Goal: Transaction & Acquisition: Obtain resource

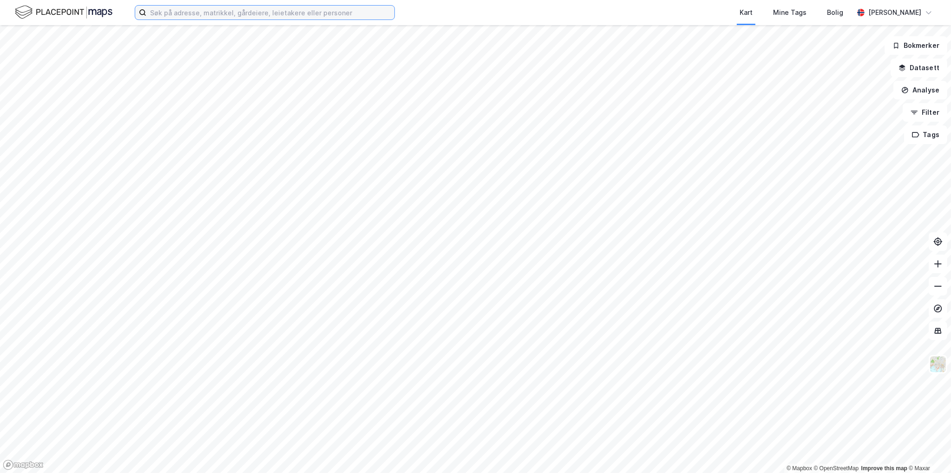
click at [197, 10] on input at bounding box center [270, 13] width 248 height 14
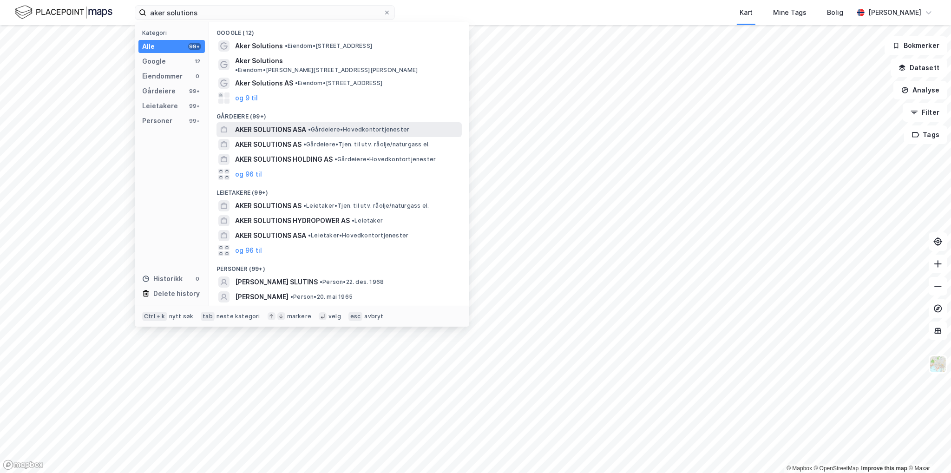
click at [382, 126] on span "• Gårdeiere • Hovedkontortjenester" at bounding box center [358, 129] width 101 height 7
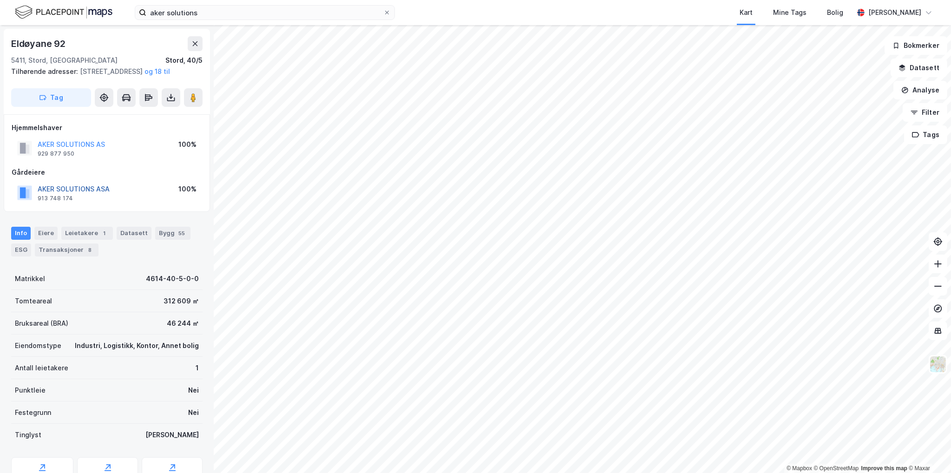
click at [0, 0] on button "AKER SOLUTIONS ASA" at bounding box center [0, 0] width 0 height 0
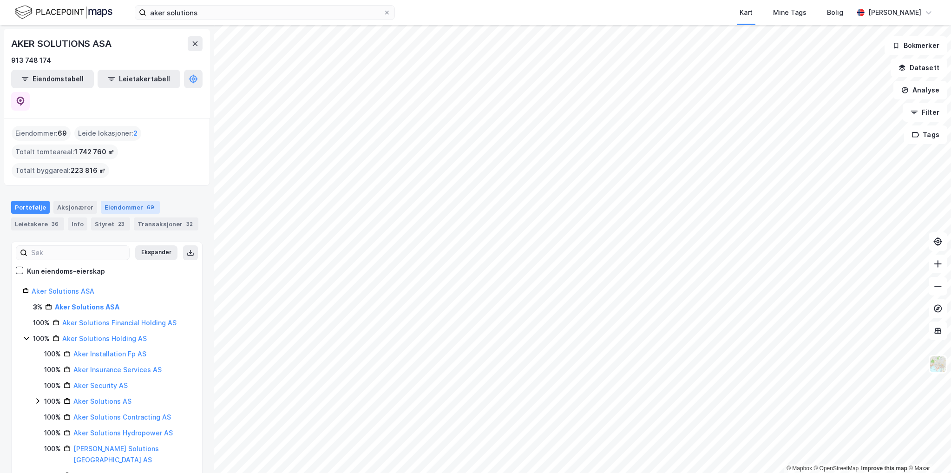
click at [131, 201] on div "Eiendommer 69" at bounding box center [130, 207] width 59 height 13
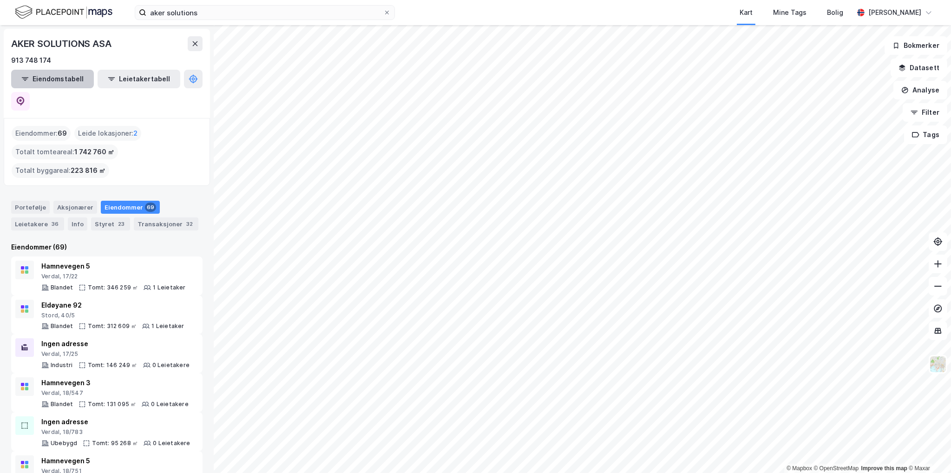
click at [58, 78] on button "Eiendomstabell" at bounding box center [52, 79] width 83 height 19
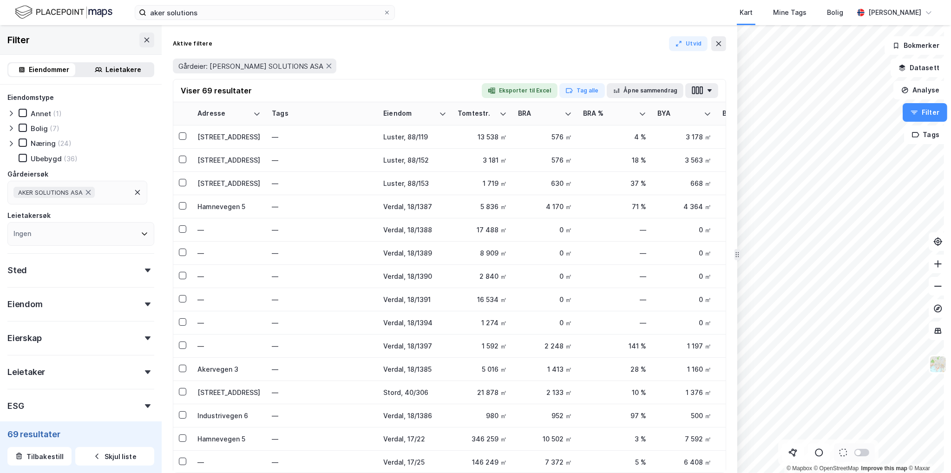
click at [524, 87] on button "Eksporter til Excel" at bounding box center [520, 90] width 76 height 15
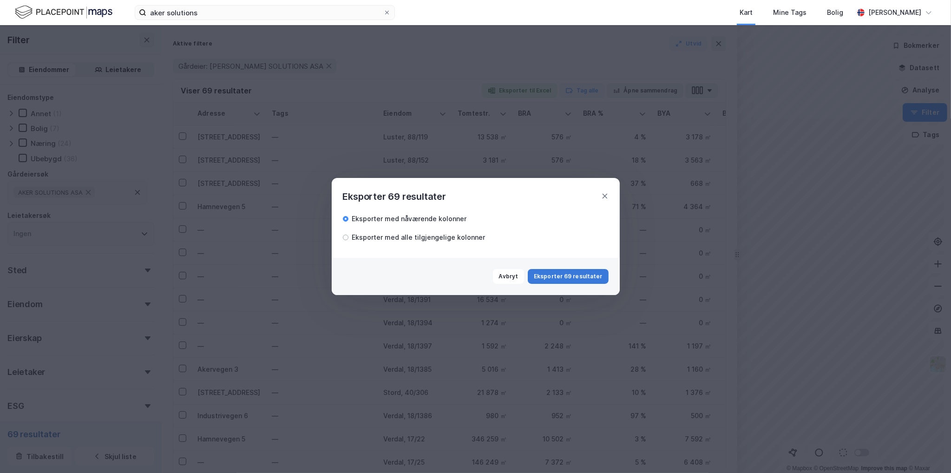
click at [579, 272] on button "Eksporter 69 resultater" at bounding box center [568, 276] width 80 height 15
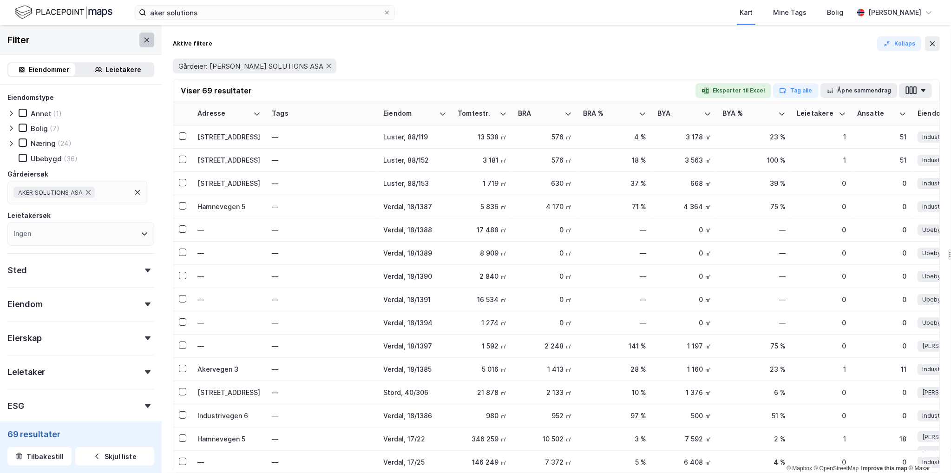
click at [143, 38] on icon at bounding box center [146, 39] width 7 height 7
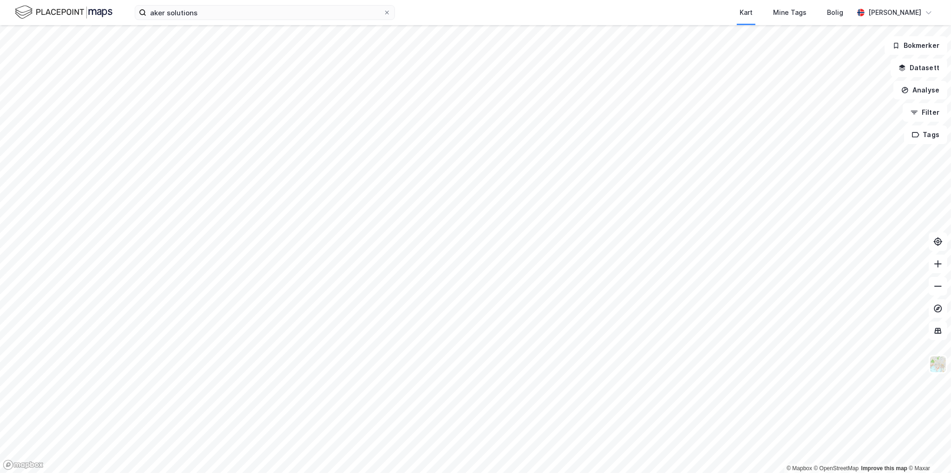
click at [173, 4] on div "[PERSON_NAME] solutions Kart Mine Tags [PERSON_NAME] [PERSON_NAME]" at bounding box center [475, 12] width 951 height 25
click at [190, 10] on input "aker solutions" at bounding box center [264, 13] width 237 height 14
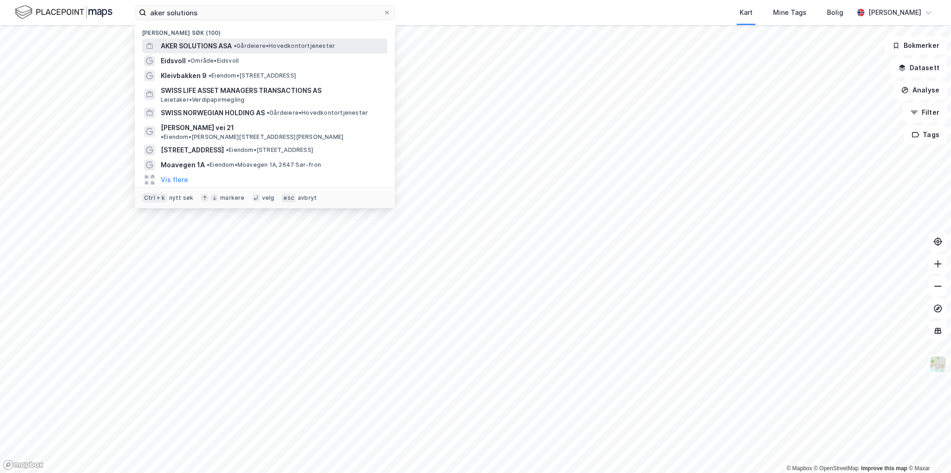
click at [223, 42] on span "AKER SOLUTIONS ASA" at bounding box center [196, 45] width 71 height 11
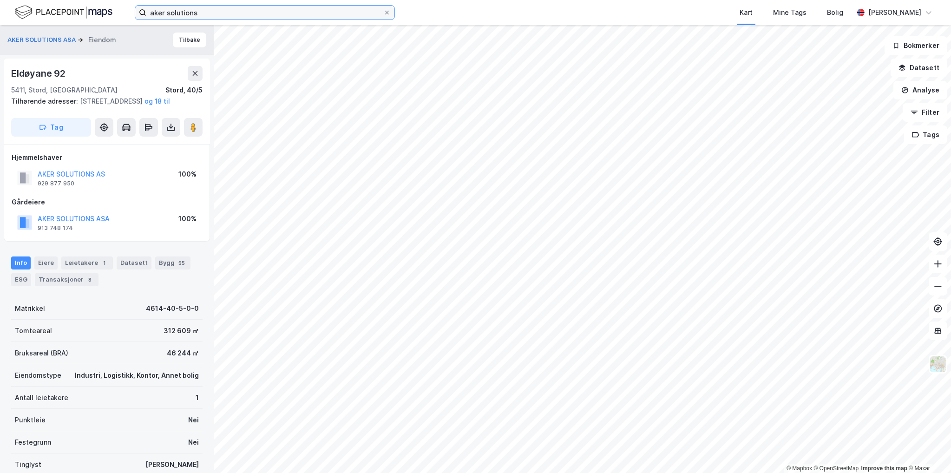
drag, startPoint x: 205, startPoint y: 13, endPoint x: 27, endPoint y: 18, distance: 177.6
click at [27, 18] on div "[PERSON_NAME] solutions Kart Mine Tags [PERSON_NAME] [PERSON_NAME]" at bounding box center [475, 12] width 951 height 25
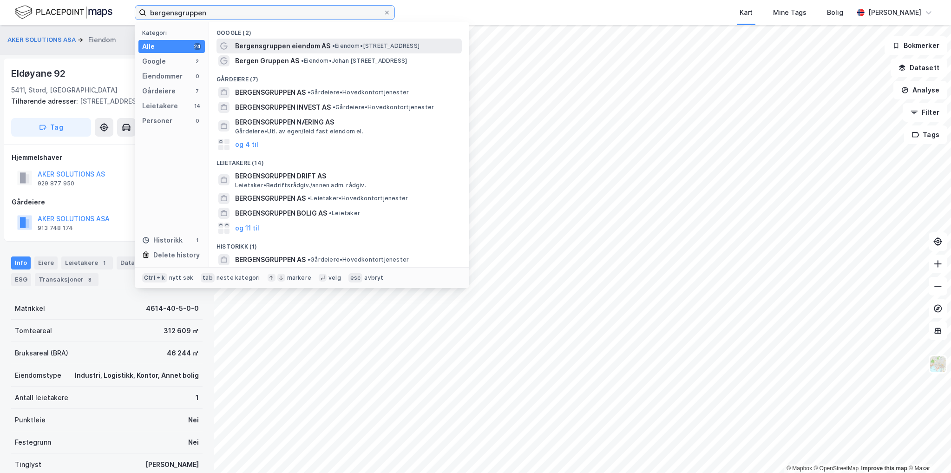
type input "bergensgruppen"
click at [314, 45] on span "Bergensgruppen eiendom AS" at bounding box center [282, 45] width 95 height 11
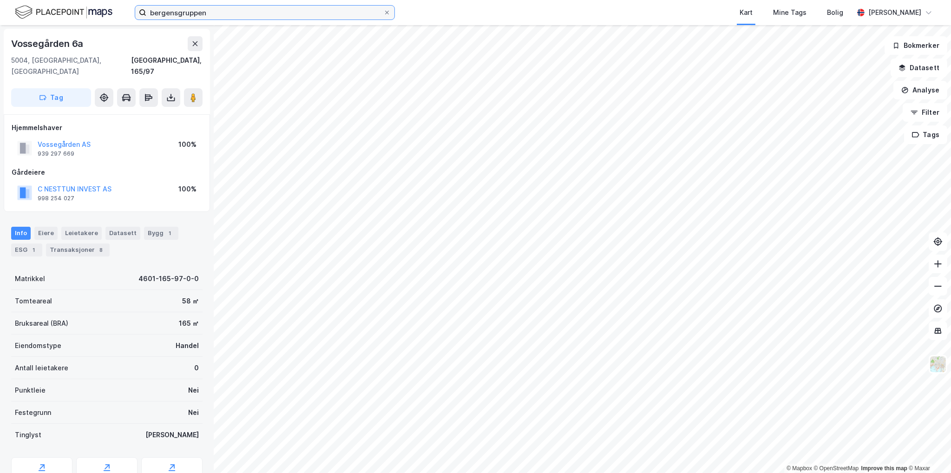
click at [220, 13] on input "bergensgruppen" at bounding box center [264, 13] width 237 height 14
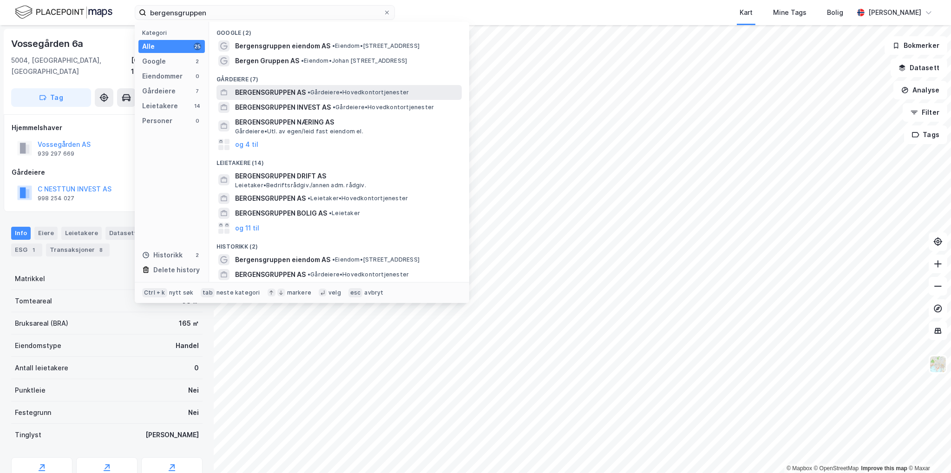
click at [329, 88] on div "BERGENSGRUPPEN AS • Gårdeiere • Hovedkontortjenester" at bounding box center [347, 92] width 225 height 11
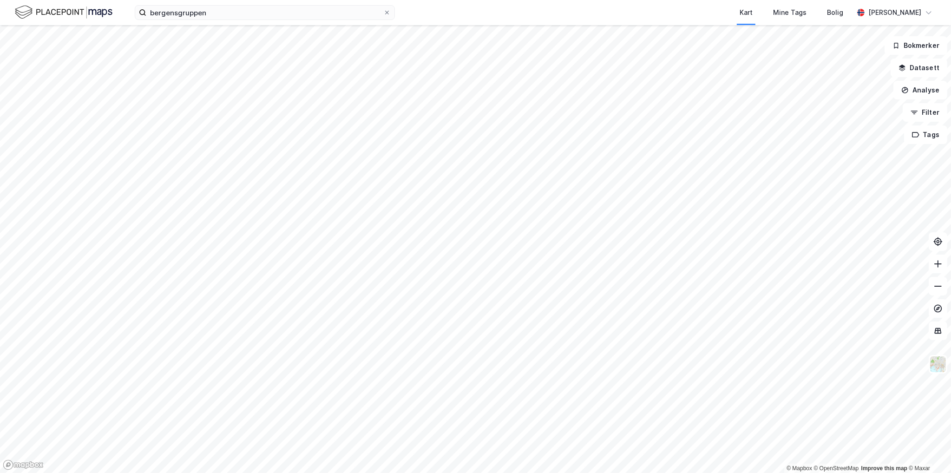
drag, startPoint x: 588, startPoint y: 8, endPoint x: 593, endPoint y: 9, distance: 4.7
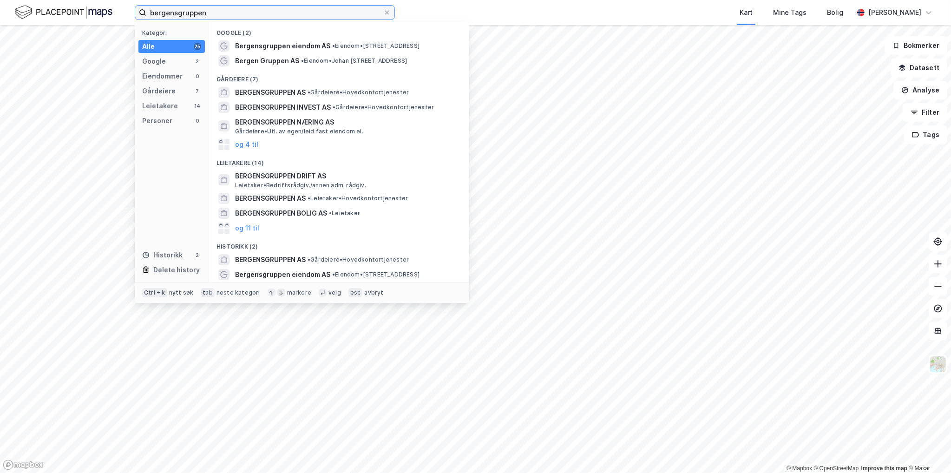
click at [262, 14] on input "bergensgruppen" at bounding box center [264, 13] width 237 height 14
click at [387, 11] on icon at bounding box center [387, 13] width 6 height 6
click at [383, 11] on input "bergensgruppen" at bounding box center [264, 13] width 237 height 14
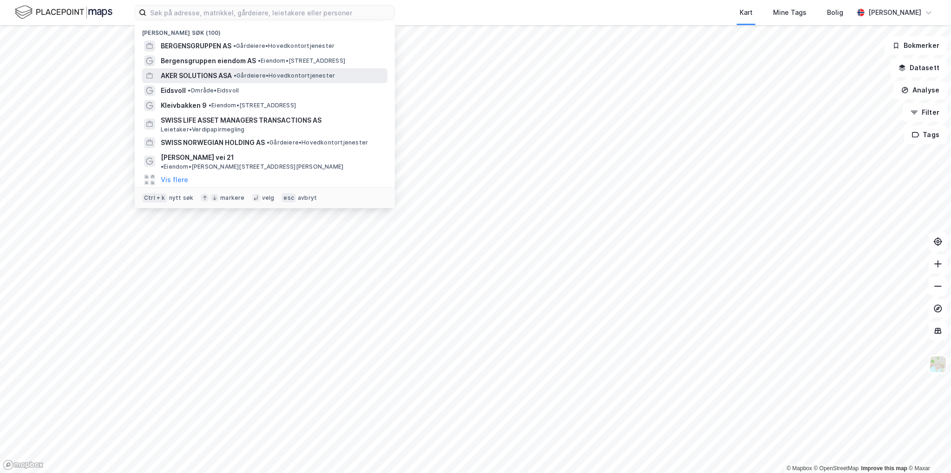
click at [214, 77] on span "AKER SOLUTIONS ASA" at bounding box center [196, 75] width 71 height 11
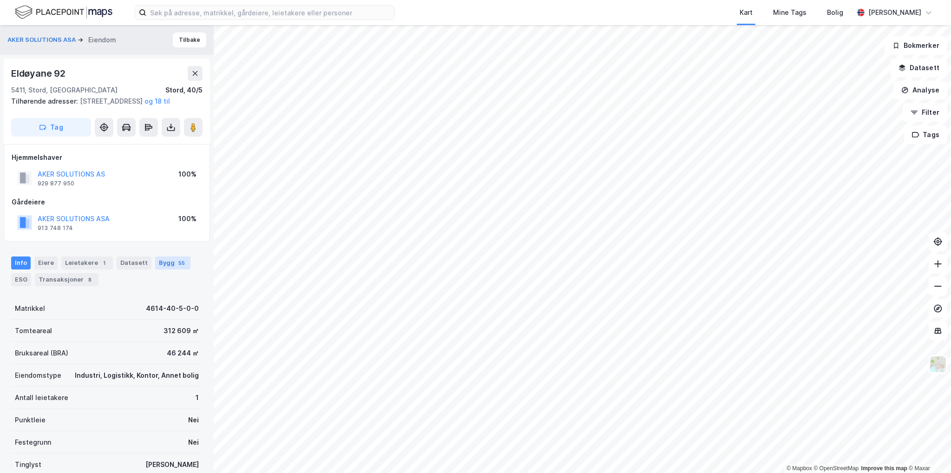
click at [167, 270] on div "Bygg 55" at bounding box center [172, 263] width 35 height 13
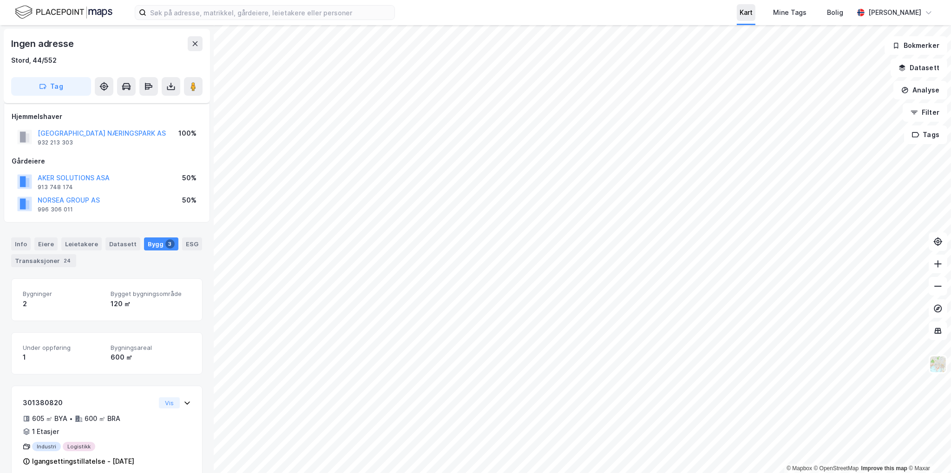
scroll to position [184, 0]
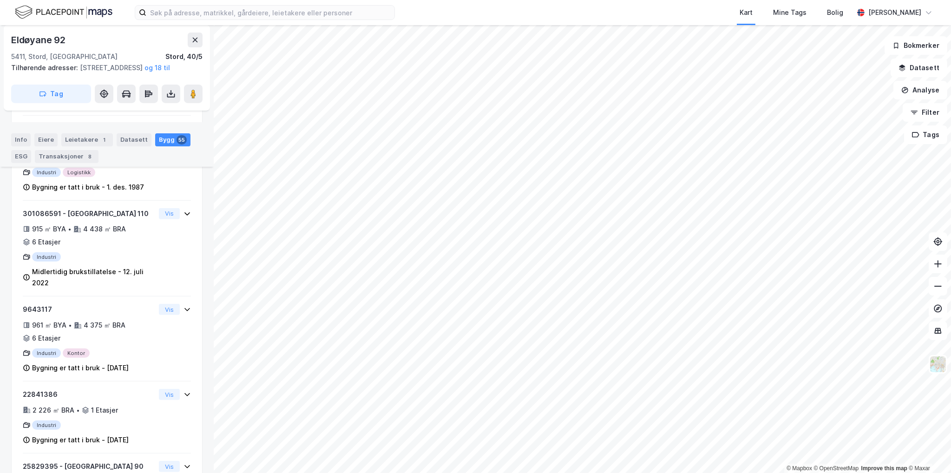
scroll to position [472, 0]
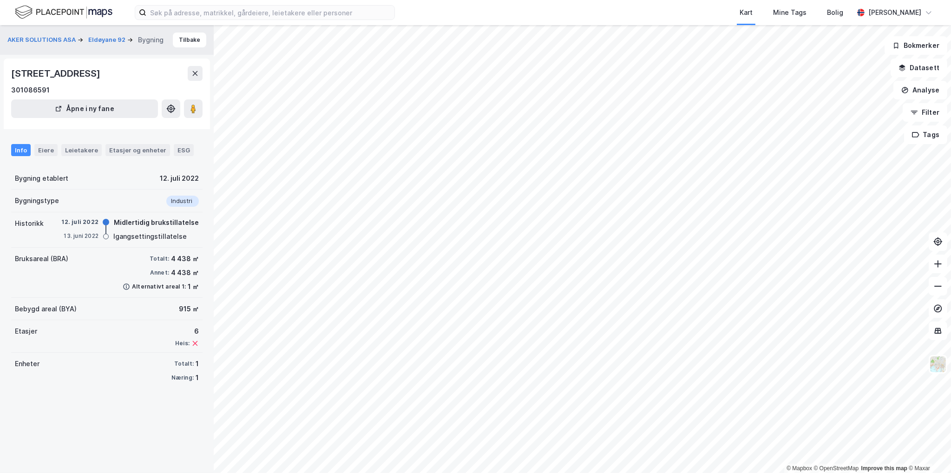
click at [22, 149] on div "Info" at bounding box center [21, 150] width 20 height 12
click at [195, 73] on icon at bounding box center [195, 73] width 5 height 5
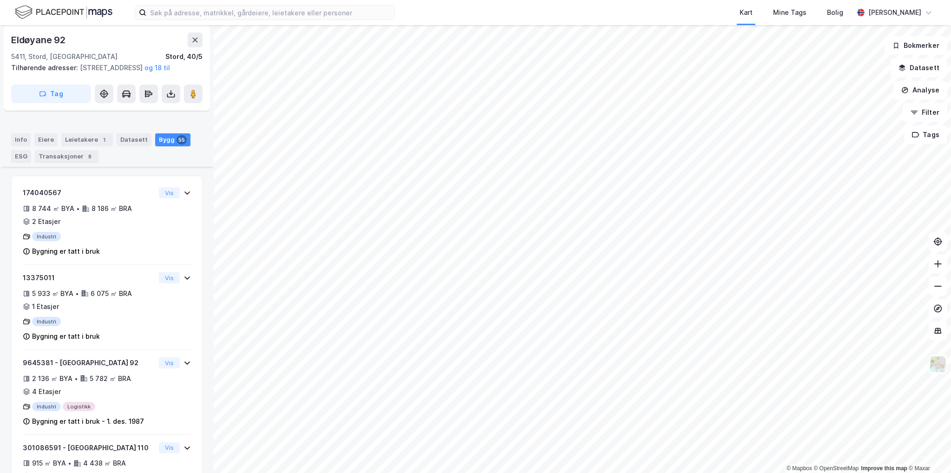
scroll to position [183, 0]
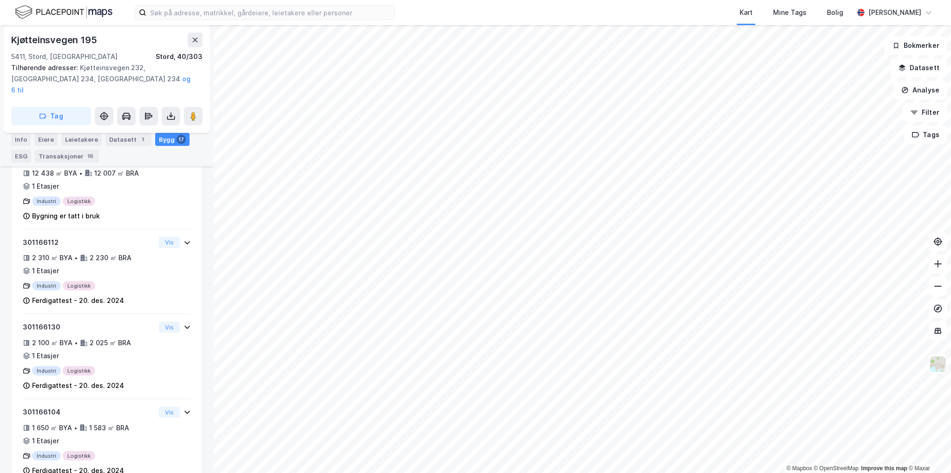
scroll to position [214, 0]
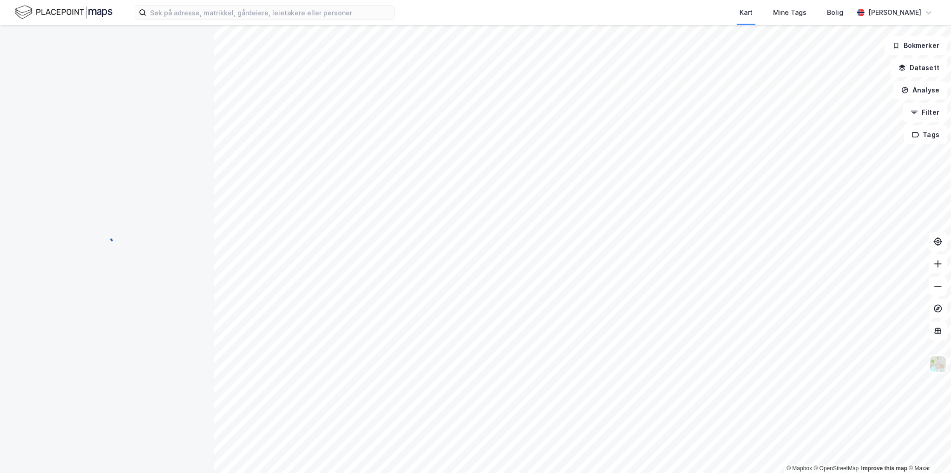
scroll to position [214, 0]
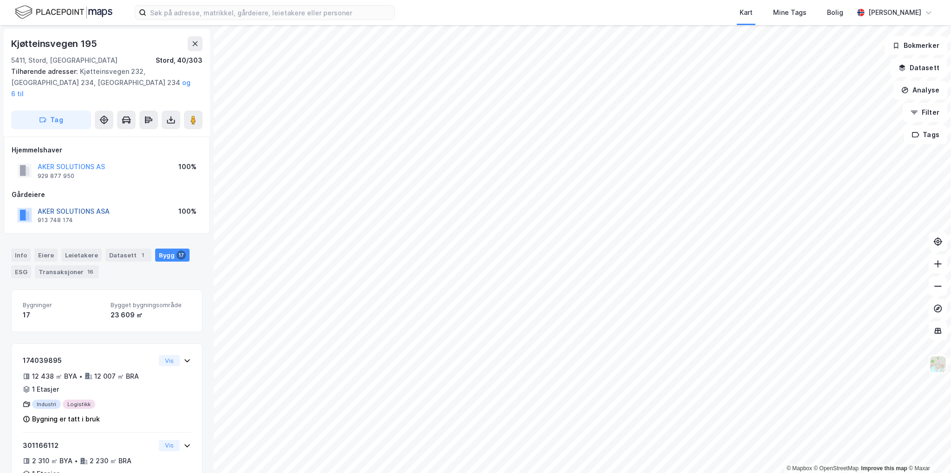
click at [0, 0] on button "AKER SOLUTIONS ASA" at bounding box center [0, 0] width 0 height 0
